Goal: Transaction & Acquisition: Download file/media

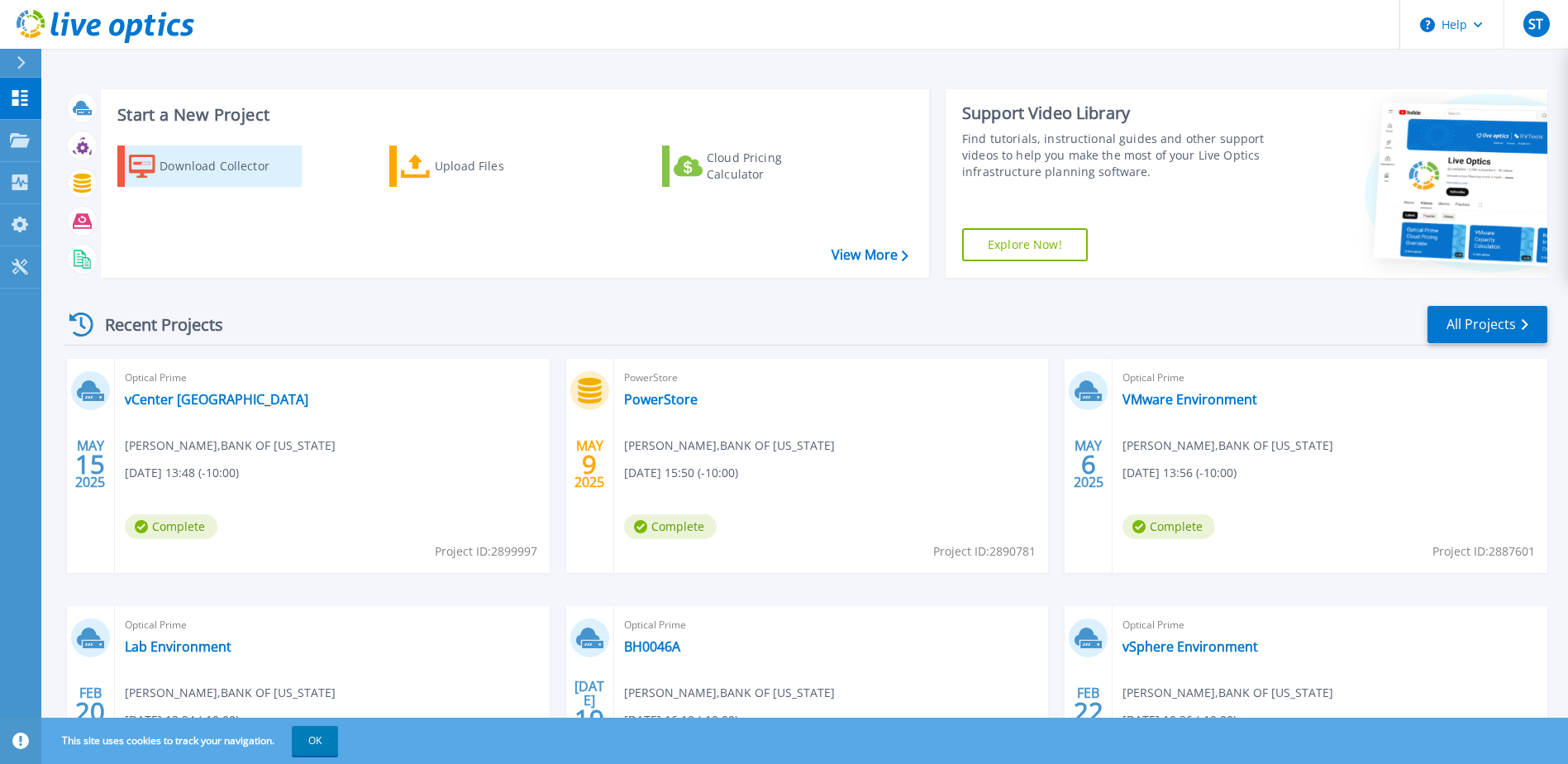
click at [188, 165] on div "Download Collector" at bounding box center [225, 166] width 132 height 33
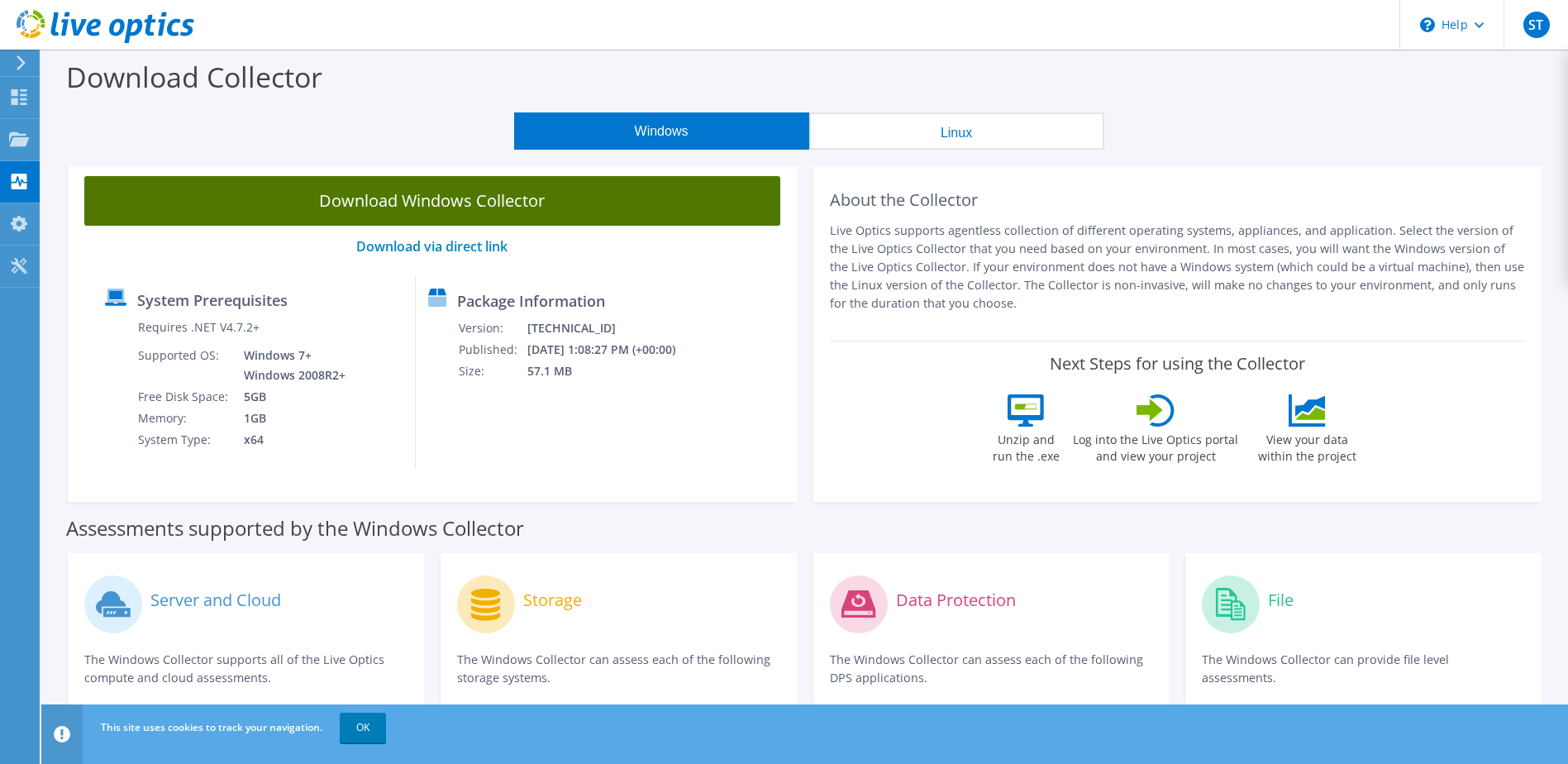
click at [499, 193] on link "Download Windows Collector" at bounding box center [432, 200] width 697 height 49
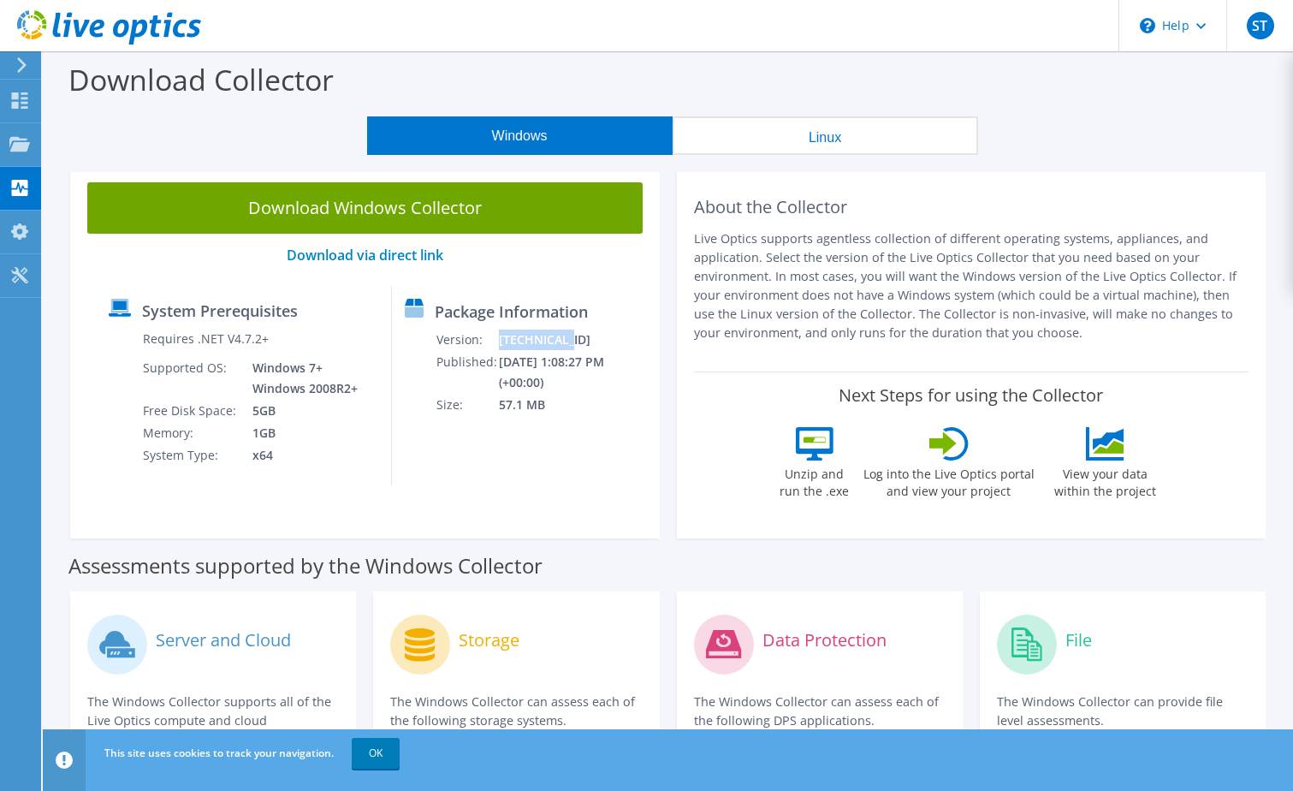
drag, startPoint x: 566, startPoint y: 340, endPoint x: 495, endPoint y: 343, distance: 71.1
click at [498, 343] on td "[TECHNICAL_ID]" at bounding box center [575, 340] width 154 height 22
